Goal: Transaction & Acquisition: Purchase product/service

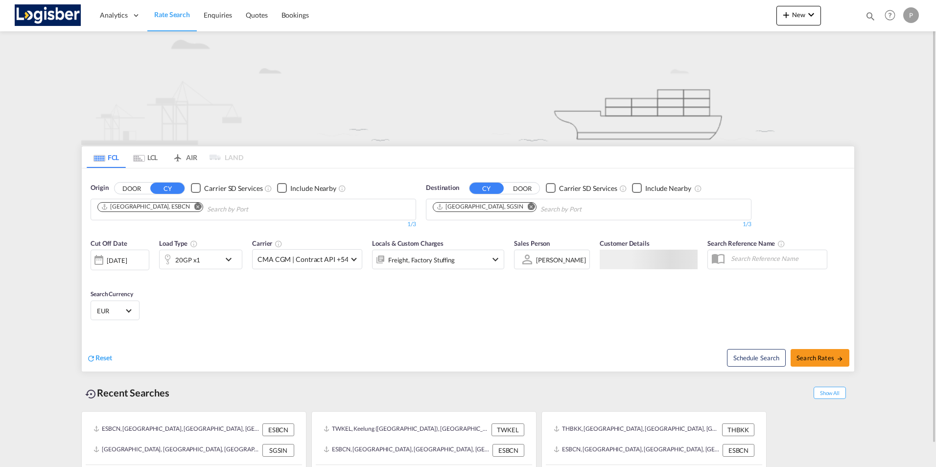
click at [194, 208] on md-icon "Remove" at bounding box center [197, 206] width 7 height 7
click at [122, 210] on body "Analytics Dashboard Rate Search Enquiries Quotes Bookings" at bounding box center [468, 233] width 936 height 467
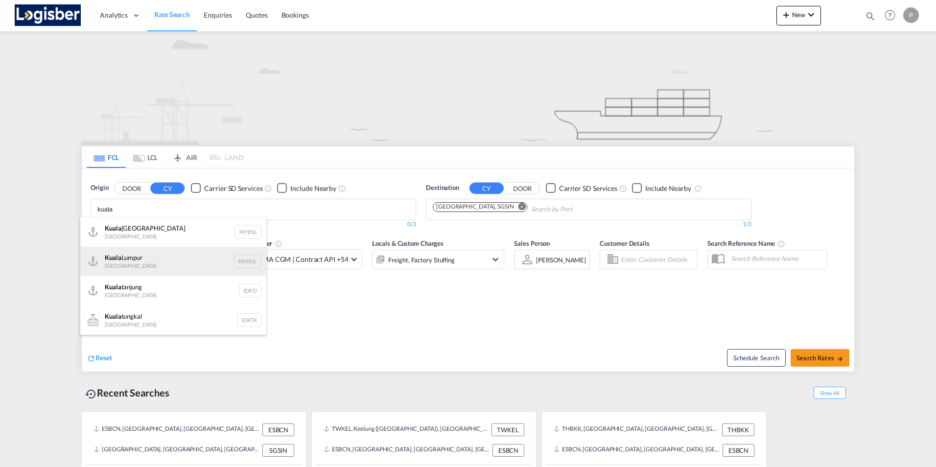
type input "kuala"
click at [114, 260] on div "[GEOGRAPHIC_DATA] [GEOGRAPHIC_DATA] MYKUL" at bounding box center [173, 261] width 186 height 29
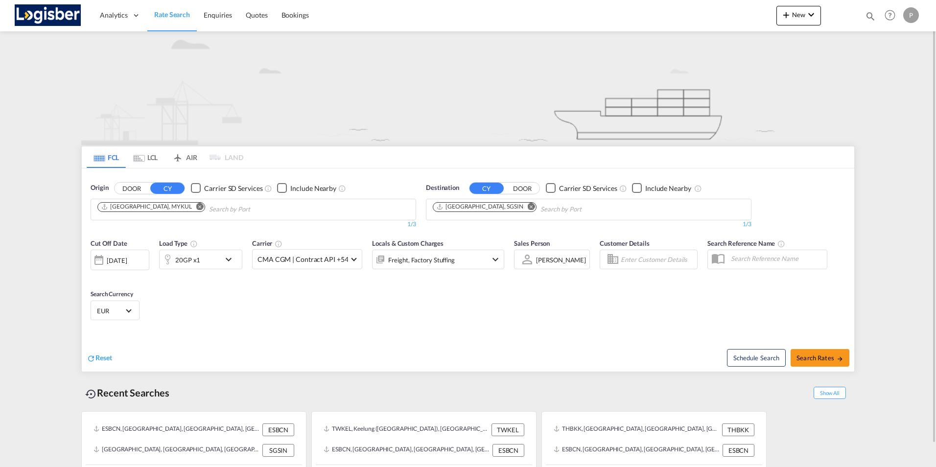
click at [196, 208] on md-icon "Remove" at bounding box center [199, 206] width 7 height 7
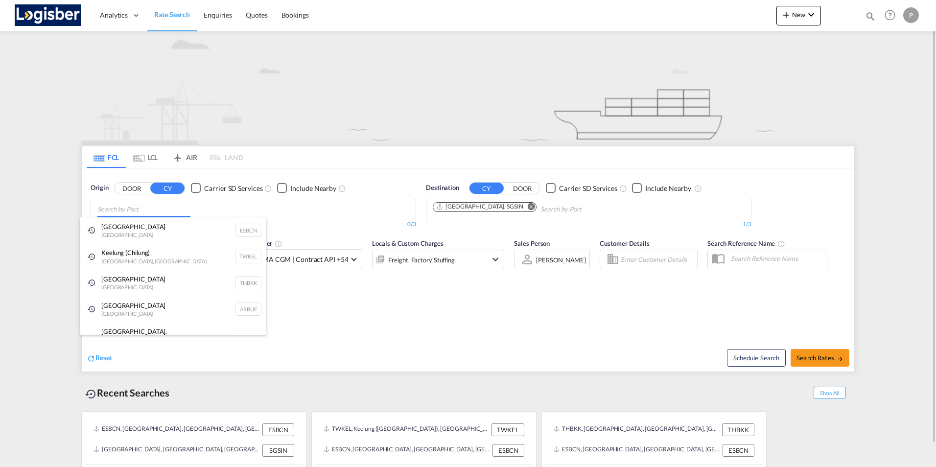
click at [121, 208] on body "Analytics Dashboard Rate Search Enquiries Quotes Bookings" at bounding box center [468, 233] width 936 height 467
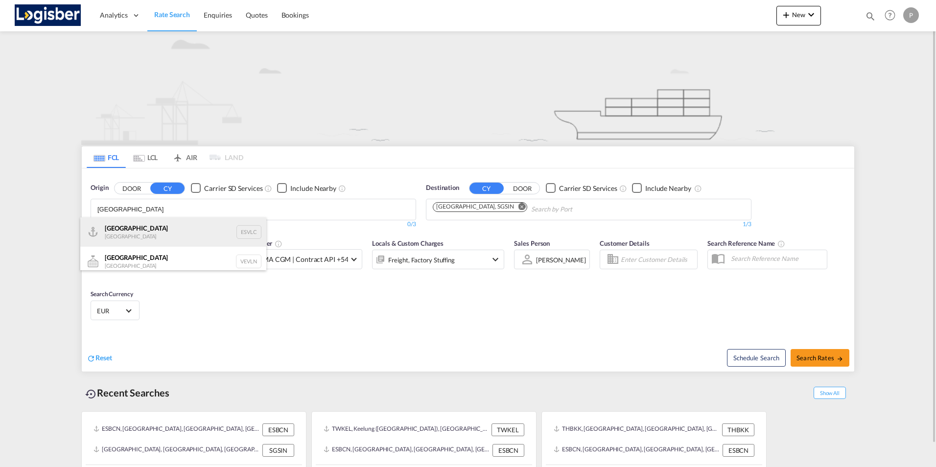
type input "[GEOGRAPHIC_DATA]"
click at [124, 233] on div "Valencia [GEOGRAPHIC_DATA] ESVLC" at bounding box center [173, 231] width 186 height 29
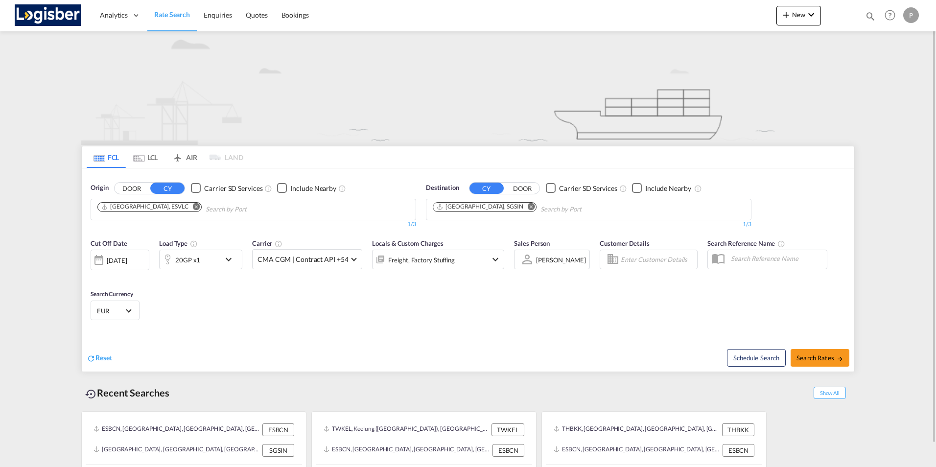
click at [528, 207] on md-icon "Remove" at bounding box center [531, 206] width 7 height 7
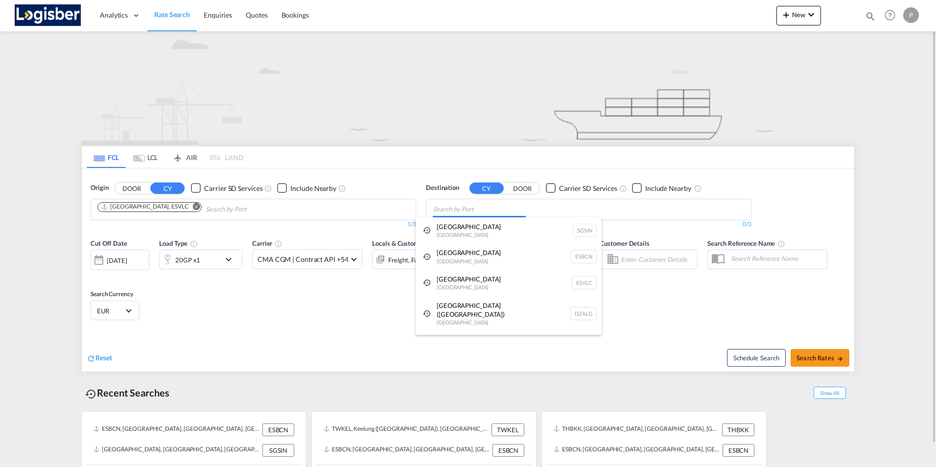
click at [471, 210] on body "Analytics Dashboard Rate Search Enquiries Quotes Bookings" at bounding box center [468, 233] width 936 height 467
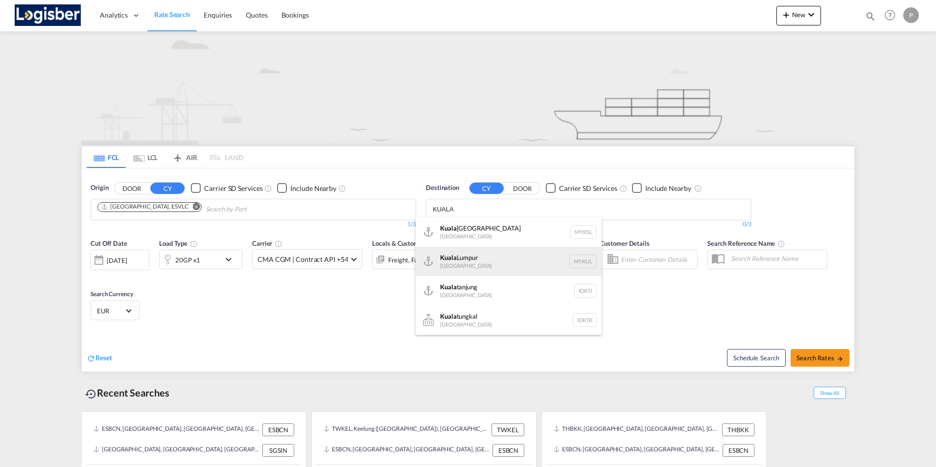
type input "KUALA"
click at [469, 257] on div "[GEOGRAPHIC_DATA] [GEOGRAPHIC_DATA] MYKUL" at bounding box center [509, 261] width 186 height 29
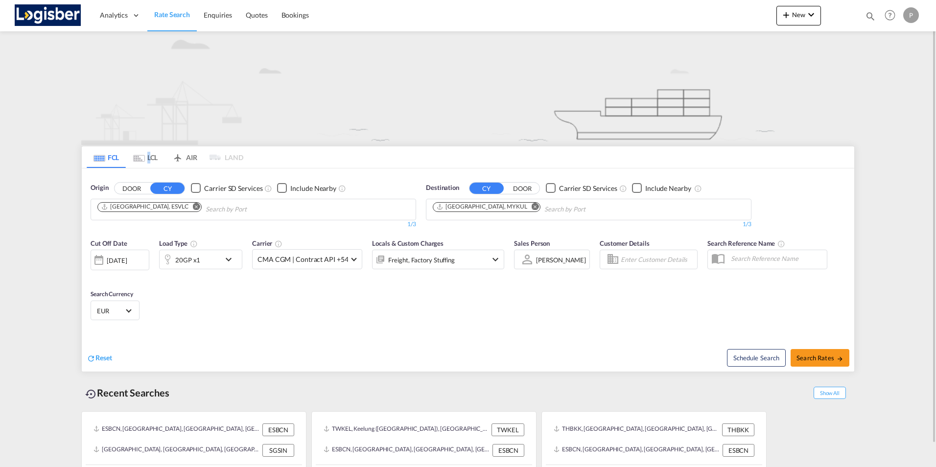
click at [148, 157] on md-tab-item "LCL" at bounding box center [145, 157] width 39 height 22
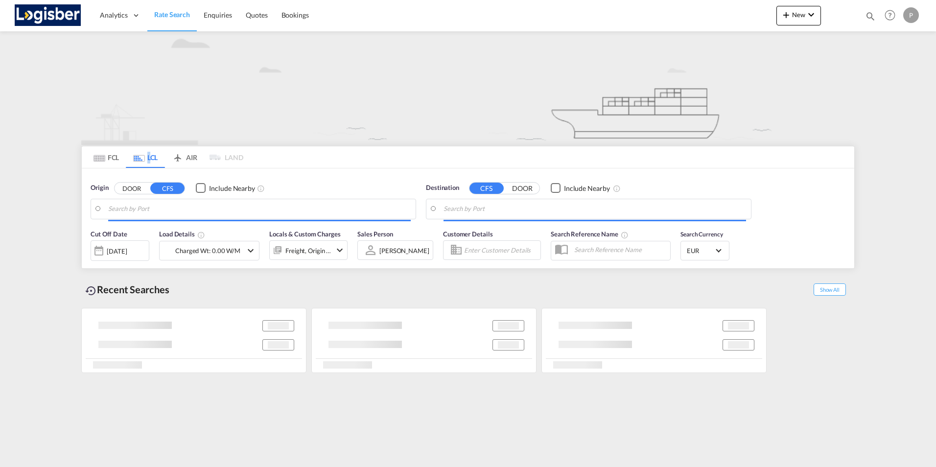
type input "[GEOGRAPHIC_DATA], ESBCN"
type input "[GEOGRAPHIC_DATA], [GEOGRAPHIC_DATA], [GEOGRAPHIC_DATA]"
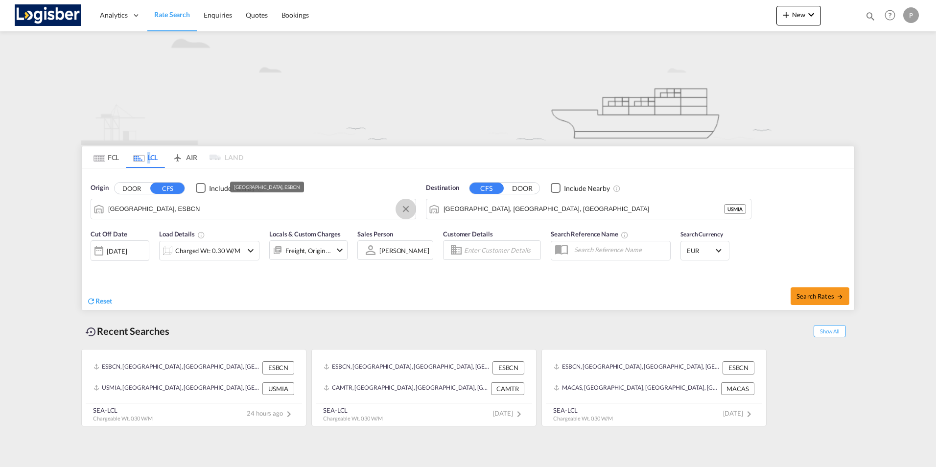
click at [405, 208] on button "Clear Input" at bounding box center [405, 209] width 15 height 15
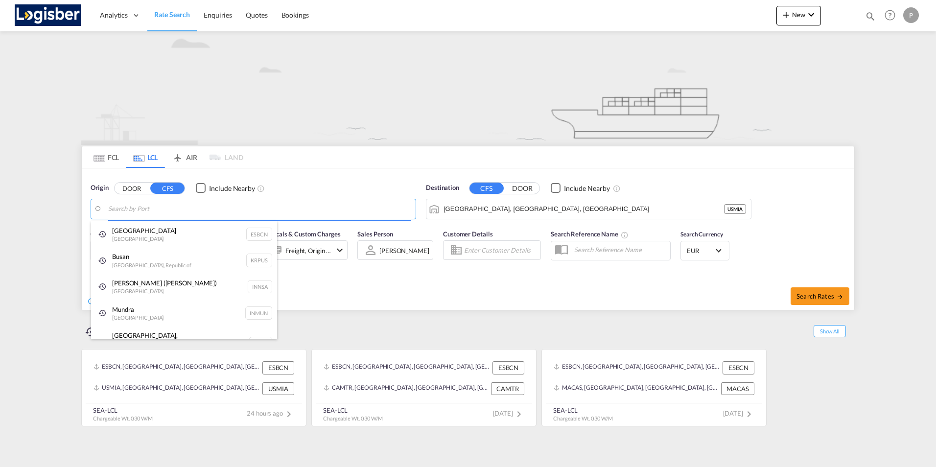
click at [149, 209] on body "Analytics Dashboard Rate Search Enquiries Quotes Bookings" at bounding box center [468, 233] width 936 height 467
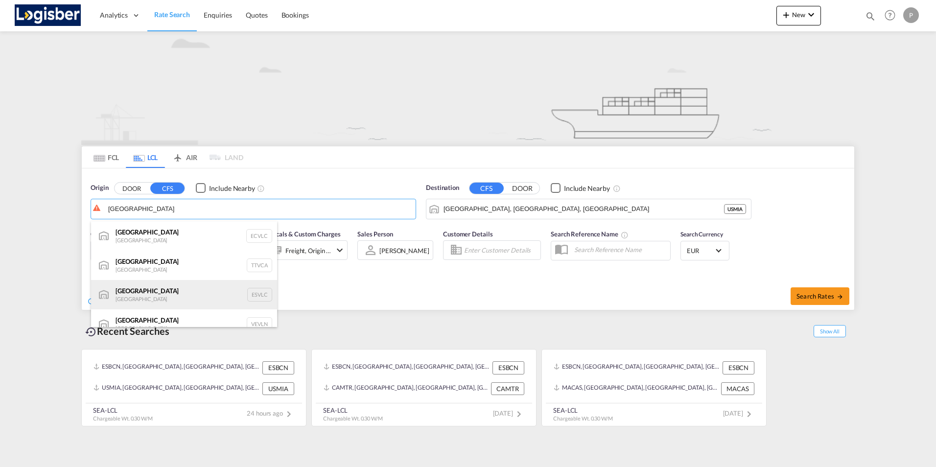
click at [136, 292] on div "Valencia [GEOGRAPHIC_DATA] ESVLC" at bounding box center [184, 294] width 186 height 29
type input "[GEOGRAPHIC_DATA], ESVLC"
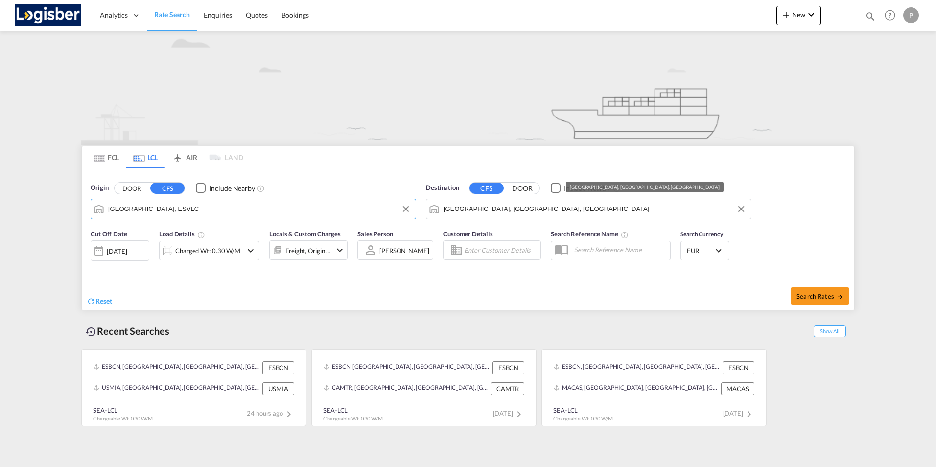
click at [520, 209] on input "[GEOGRAPHIC_DATA], [GEOGRAPHIC_DATA], [GEOGRAPHIC_DATA]" at bounding box center [595, 209] width 303 height 15
click at [739, 210] on button "Clear Input" at bounding box center [741, 209] width 15 height 15
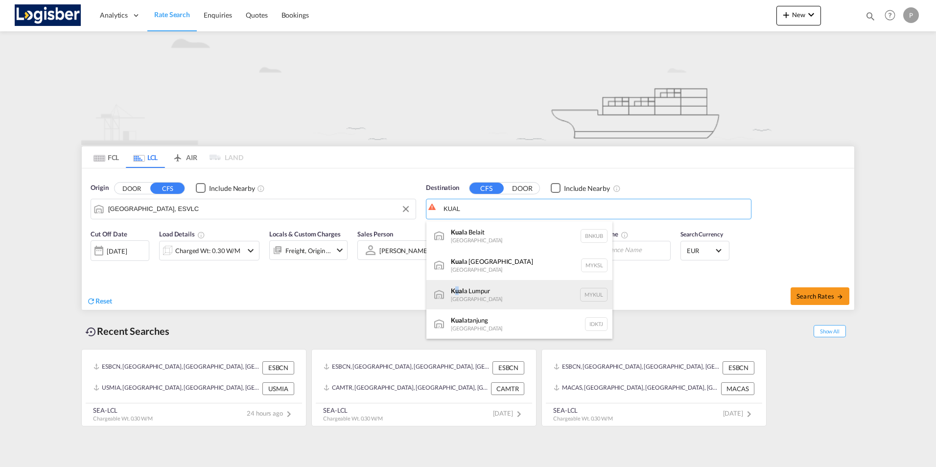
click at [457, 293] on div "Kual a Lumpur [GEOGRAPHIC_DATA] MYKUL" at bounding box center [519, 294] width 186 height 29
type input "[GEOGRAPHIC_DATA], MYKUL"
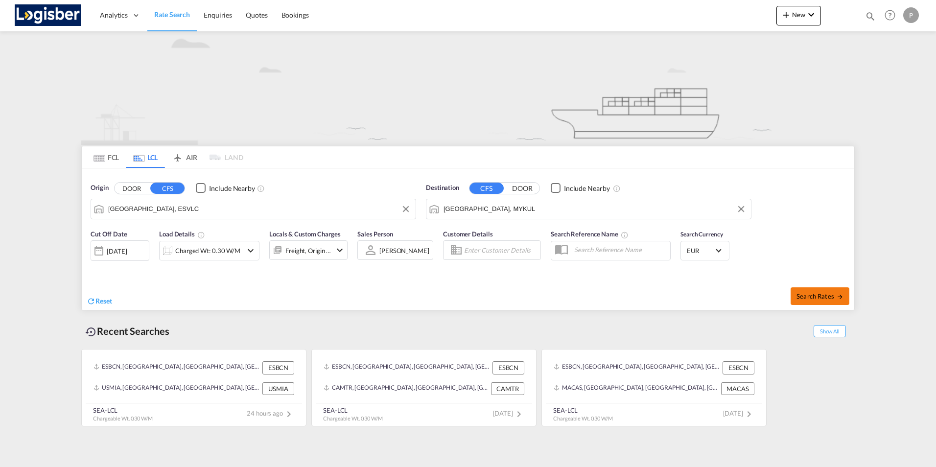
click at [815, 296] on span "Search Rates" at bounding box center [819, 296] width 47 height 8
type input "ESVLC to MYKUL / [DATE]"
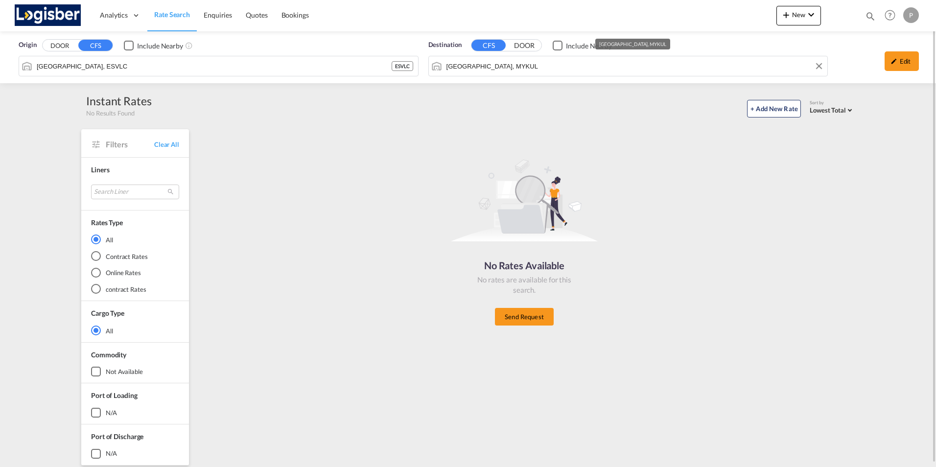
click at [545, 71] on input "[GEOGRAPHIC_DATA], MYKUL" at bounding box center [634, 66] width 376 height 15
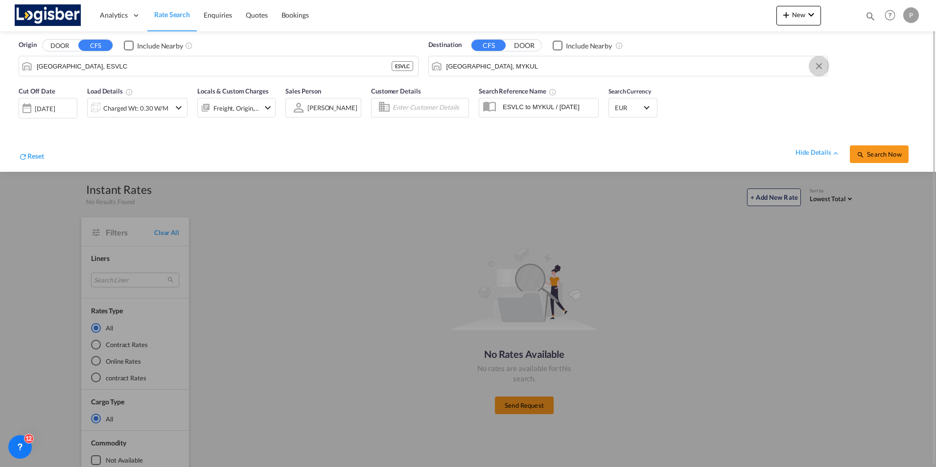
click at [818, 66] on button "Clear Input" at bounding box center [819, 66] width 15 height 15
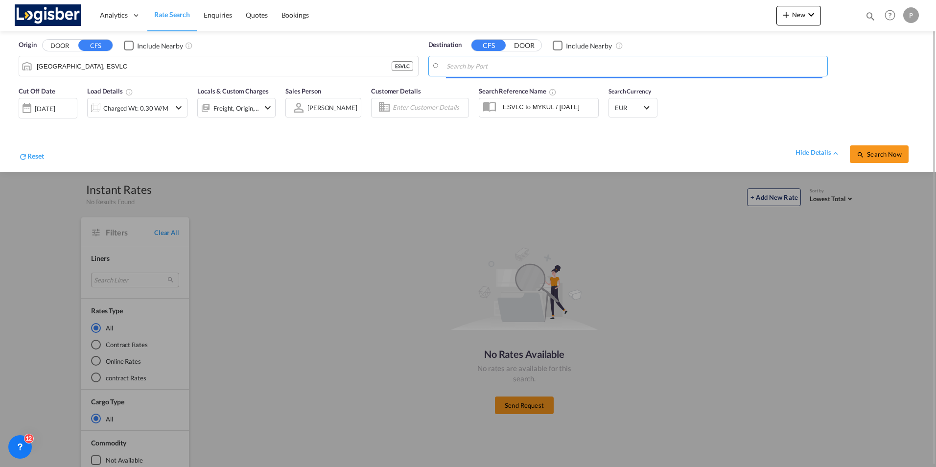
click at [492, 65] on input "Search by Port" at bounding box center [634, 66] width 376 height 15
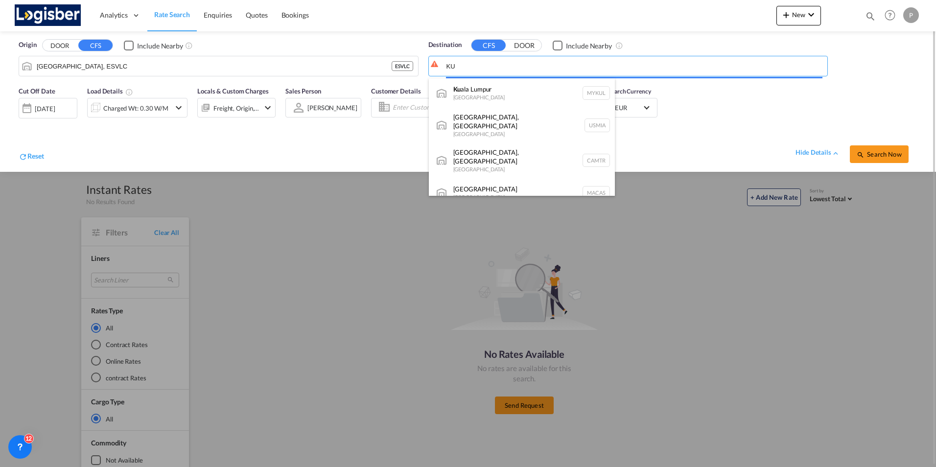
type input "K"
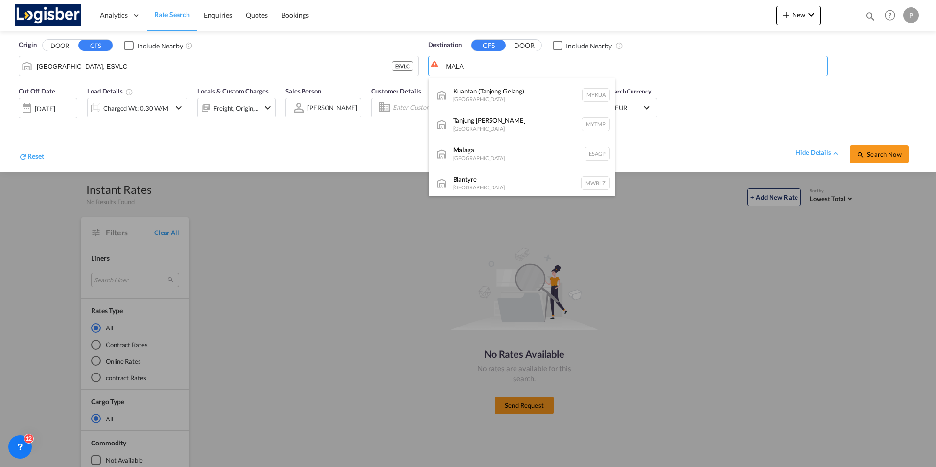
scroll to position [49, 0]
type input "MALA"
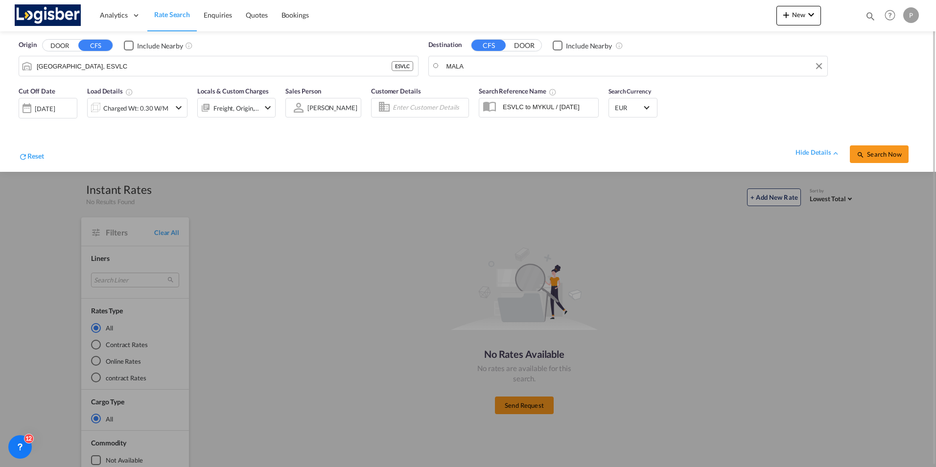
click at [475, 63] on body "Analytics Dashboard Rate Search Enquiries Quotes Bookings" at bounding box center [468, 233] width 936 height 467
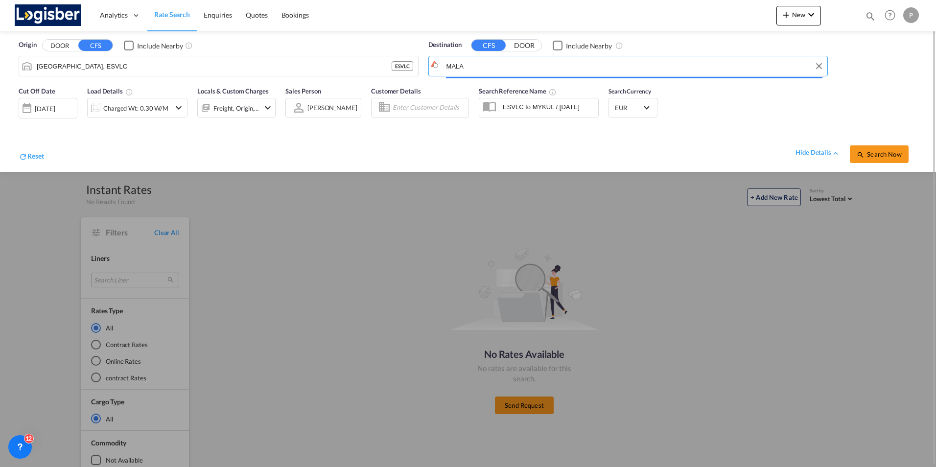
drag, startPoint x: 475, startPoint y: 63, endPoint x: 291, endPoint y: 40, distance: 185.5
click at [291, 40] on div "Origin DOOR CFS Include Nearby [GEOGRAPHIC_DATA], ESVLC ESVLC Destination CFS D…" at bounding box center [468, 56] width 916 height 50
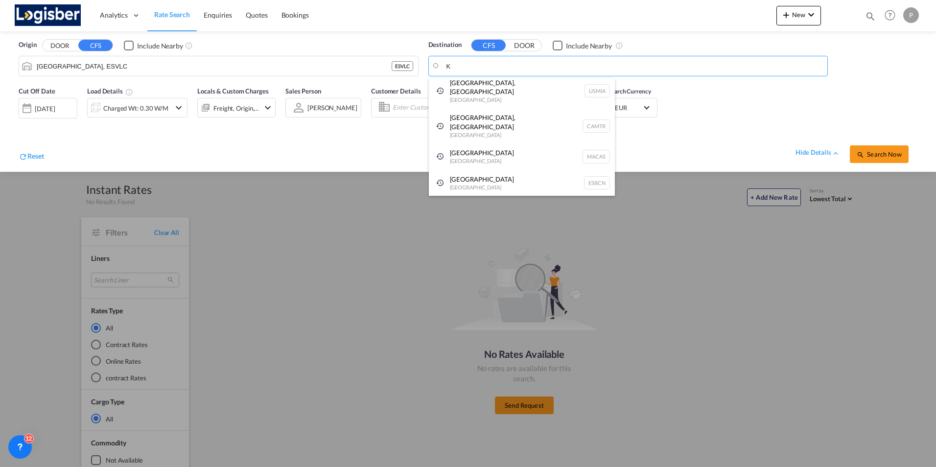
scroll to position [15, 0]
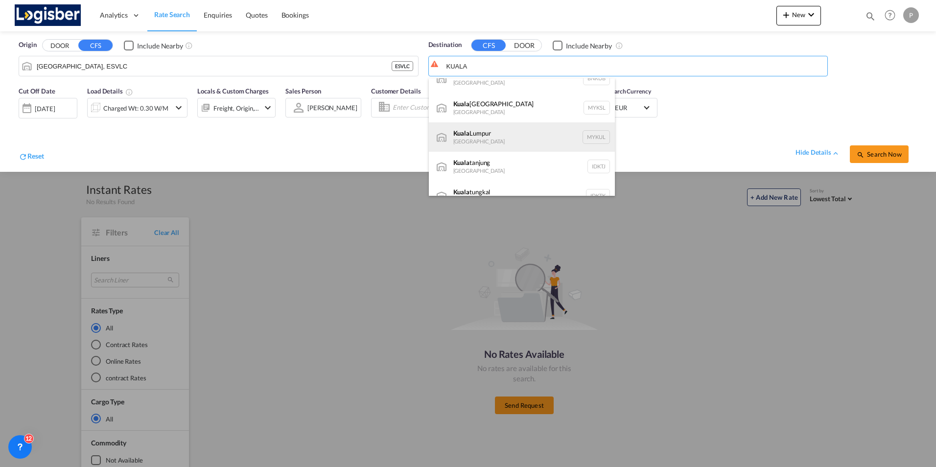
click at [475, 134] on div "[GEOGRAPHIC_DATA] [GEOGRAPHIC_DATA] MYKUL" at bounding box center [522, 136] width 186 height 29
type input "[GEOGRAPHIC_DATA], MYKUL"
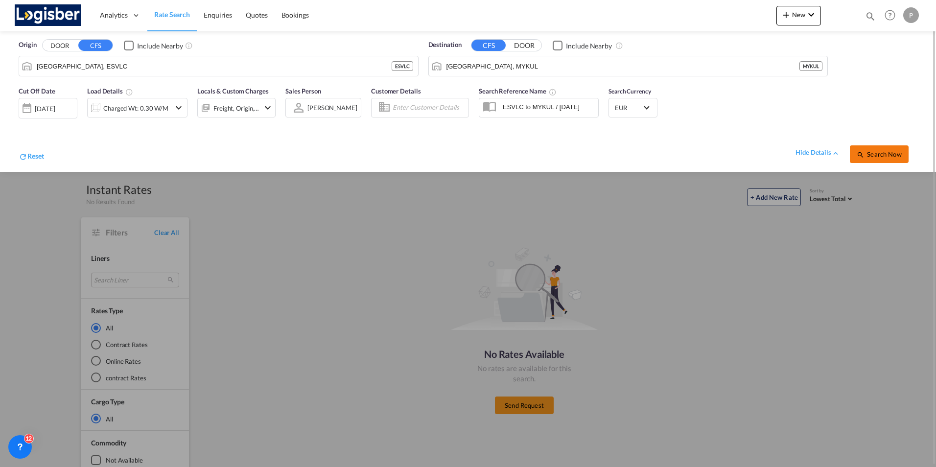
click at [872, 150] on span "Search Now" at bounding box center [879, 154] width 45 height 8
